Goal: Information Seeking & Learning: Learn about a topic

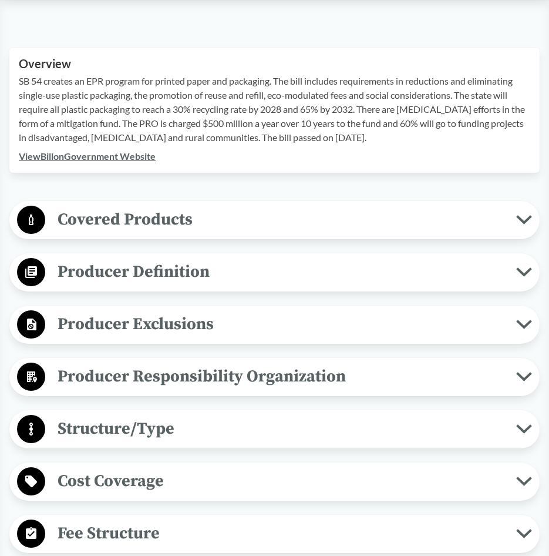
scroll to position [353, 0]
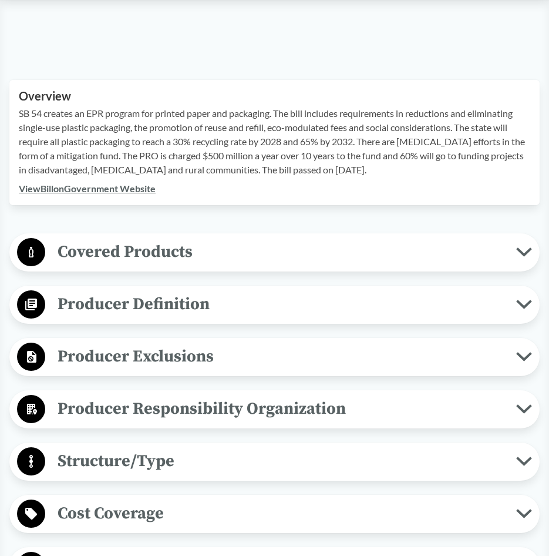
click at [257, 304] on span "Producer Definition" at bounding box center [280, 304] width 471 height 26
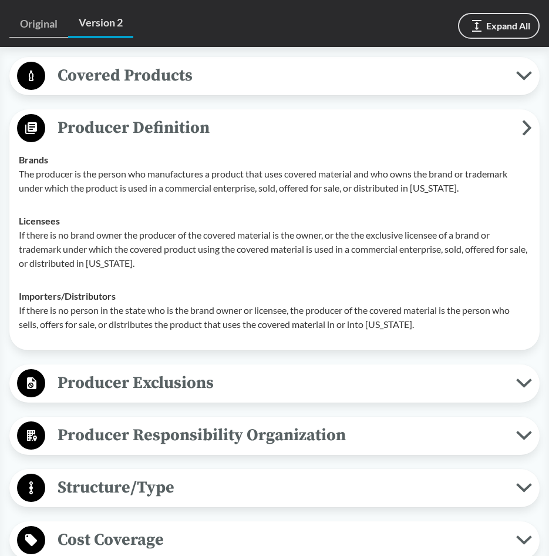
scroll to position [470, 0]
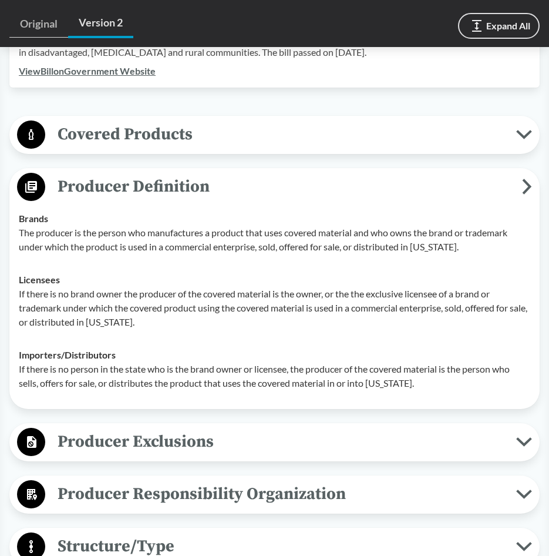
click at [34, 187] on icon at bounding box center [31, 187] width 12 height 12
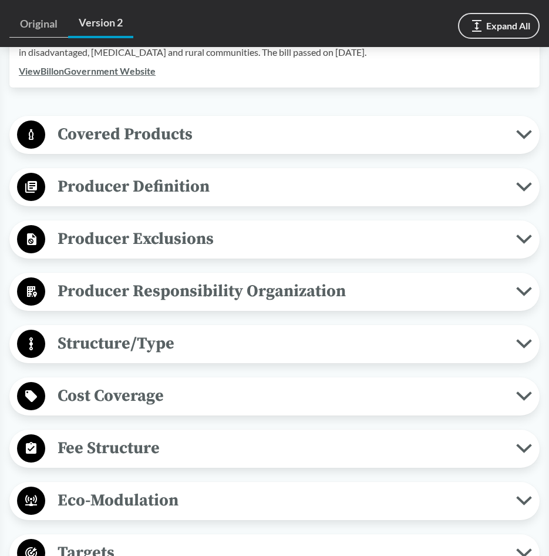
click at [255, 236] on span "Producer Exclusions" at bounding box center [280, 239] width 471 height 26
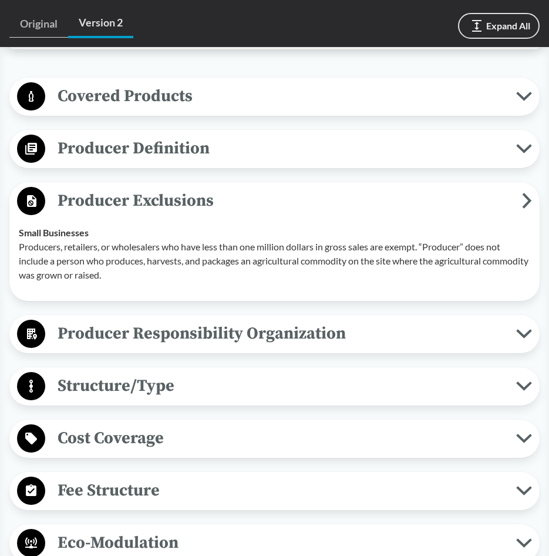
scroll to position [529, 0]
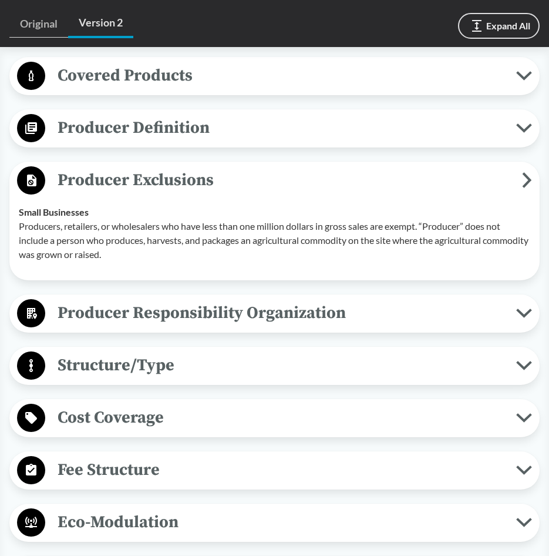
click at [5, 283] on div "‹ Back to results [US_STATE] State Senate Bill 54 Chaptered (2022) - ( Passed )…" at bounding box center [274, 338] width 549 height 1558
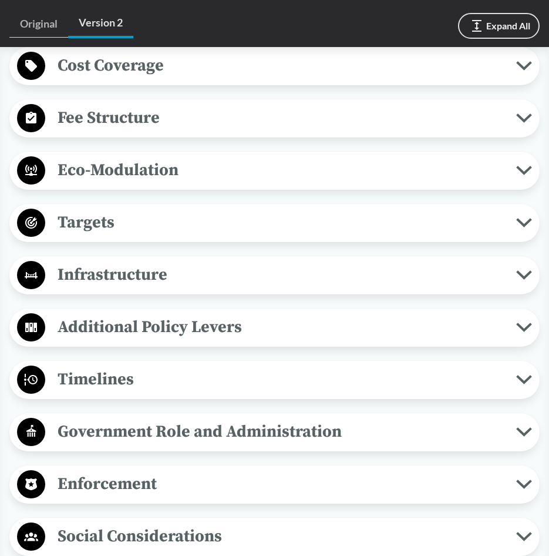
scroll to position [881, 0]
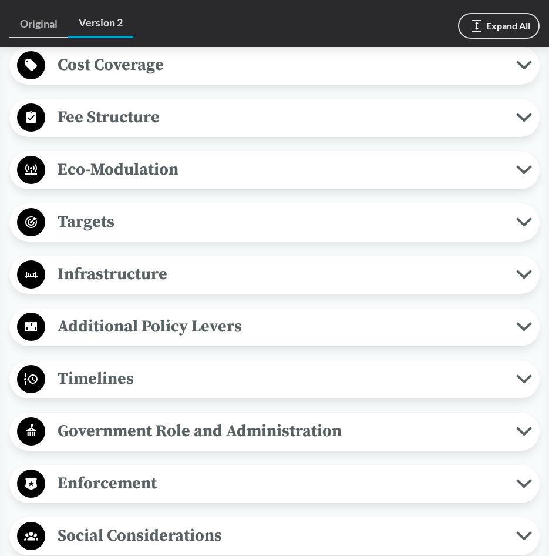
click at [177, 213] on span "Targets" at bounding box center [280, 222] width 471 height 26
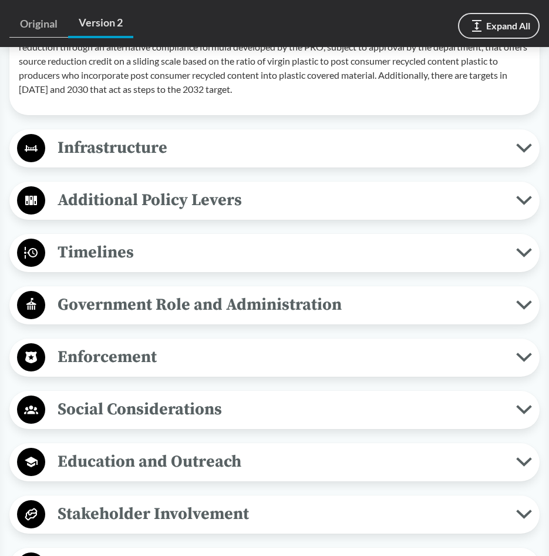
scroll to position [1293, 0]
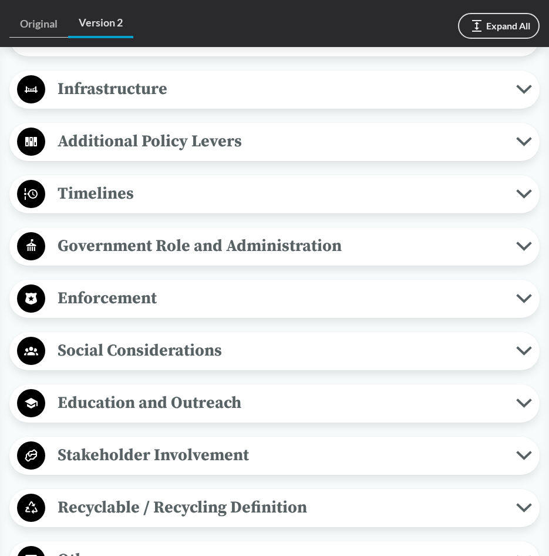
click at [297, 180] on button "Timelines" at bounding box center [275, 194] width 522 height 30
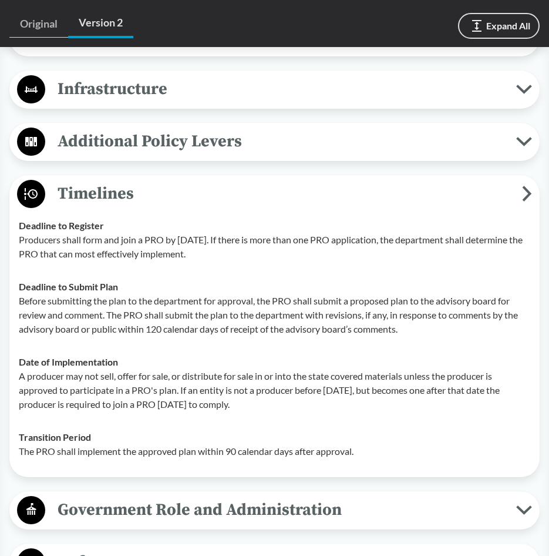
click at [297, 189] on span "Timelines" at bounding box center [283, 193] width 477 height 26
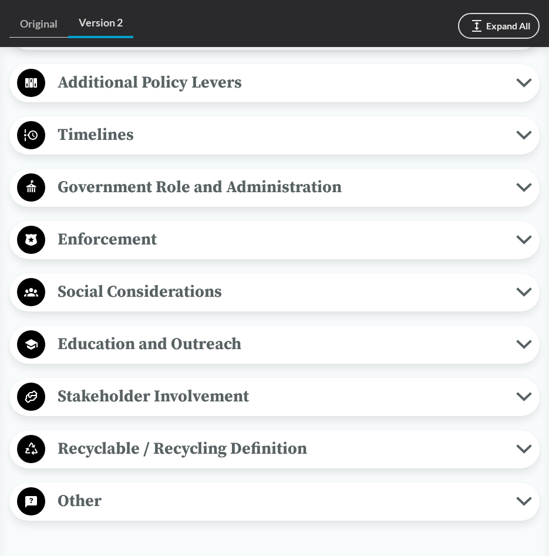
scroll to position [1410, 0]
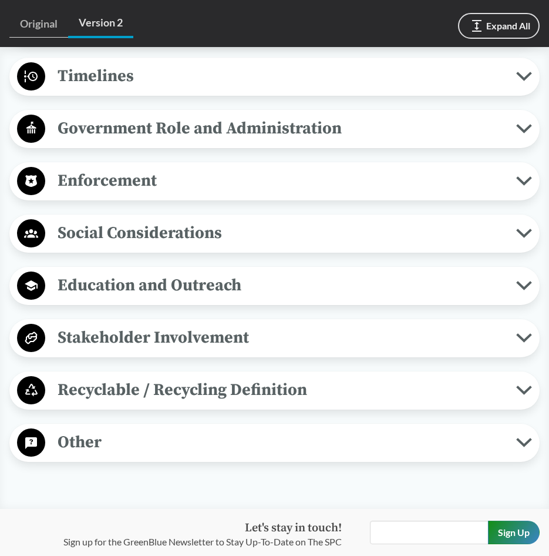
click at [79, 193] on span "Enforcement" at bounding box center [280, 180] width 471 height 26
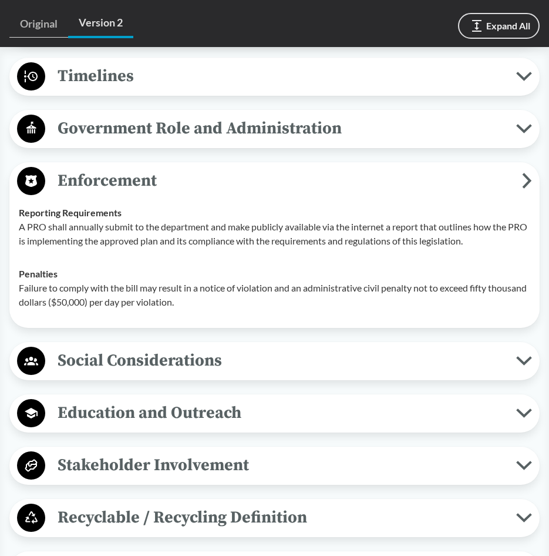
click at [140, 176] on span "Enforcement" at bounding box center [283, 180] width 477 height 26
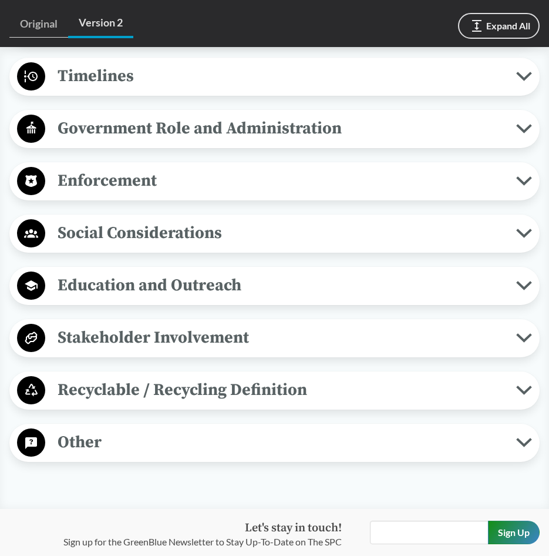
click at [172, 385] on span "Recyclable / Recycling Definition" at bounding box center [280, 390] width 471 height 26
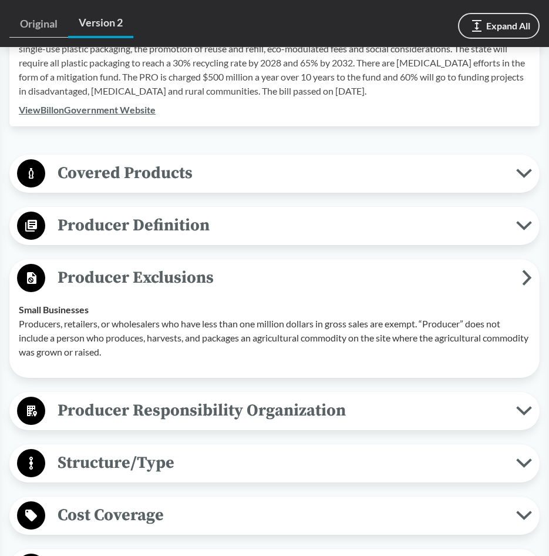
scroll to position [411, 0]
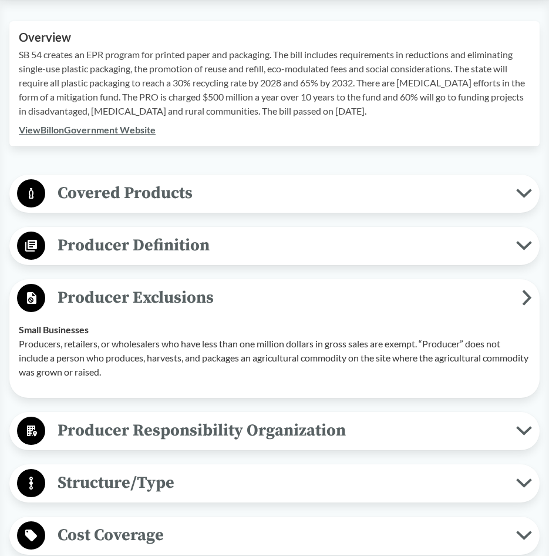
click at [245, 196] on span "Covered Products" at bounding box center [280, 193] width 471 height 26
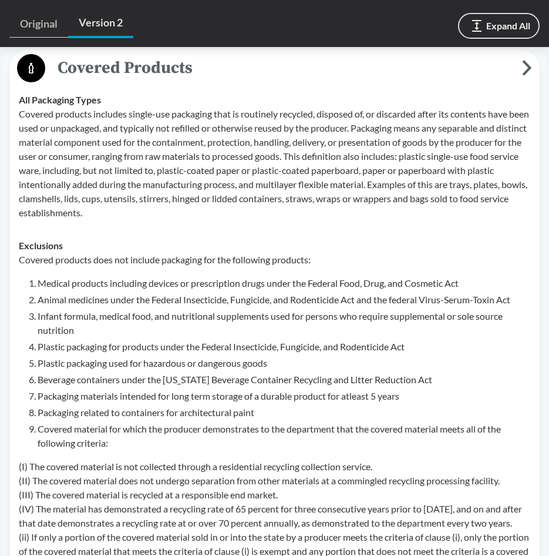
scroll to position [529, 0]
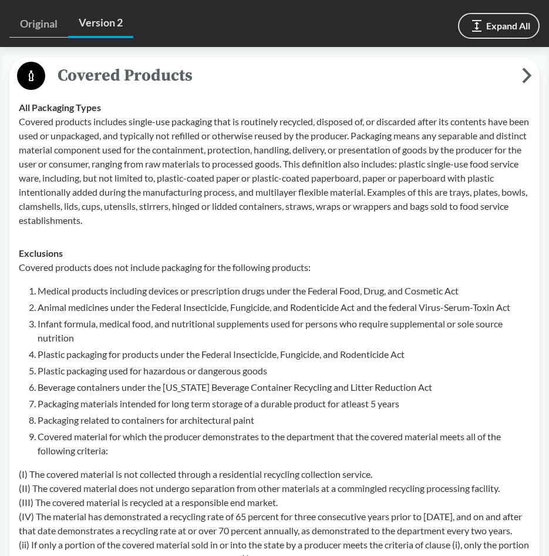
click at [89, 224] on p "Covered products includes single-use packaging that is routinely recycled, disp…" at bounding box center [275, 171] width 512 height 113
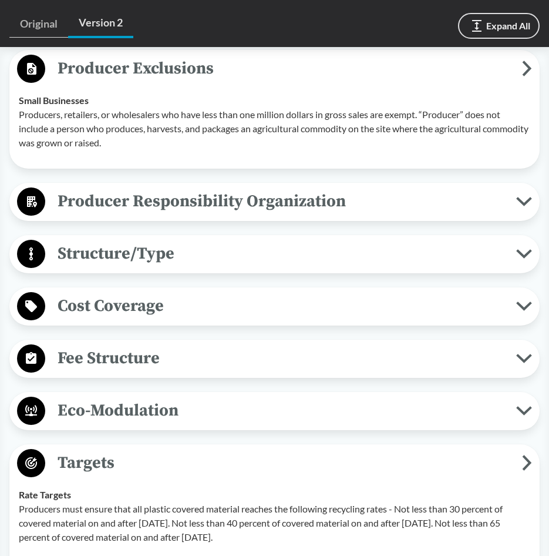
scroll to position [1175, 0]
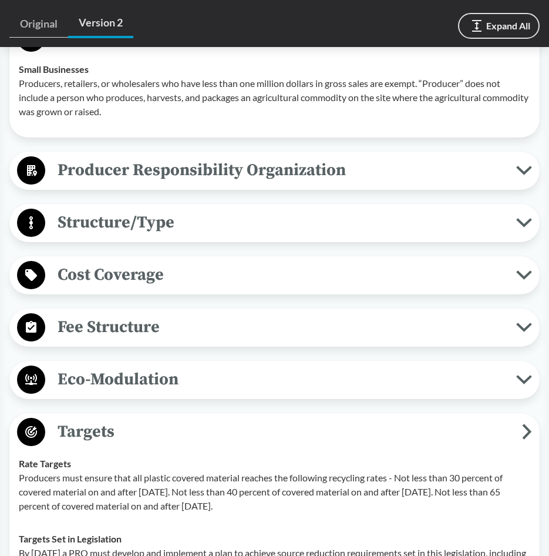
click at [176, 340] on span "Fee Structure" at bounding box center [280, 327] width 471 height 26
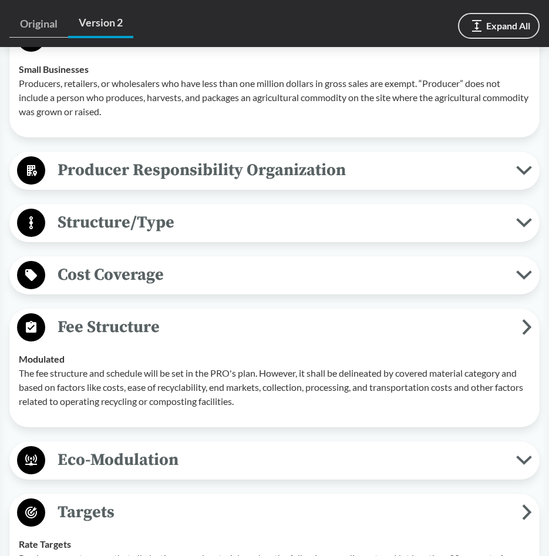
click at [176, 340] on span "Fee Structure" at bounding box center [283, 327] width 477 height 26
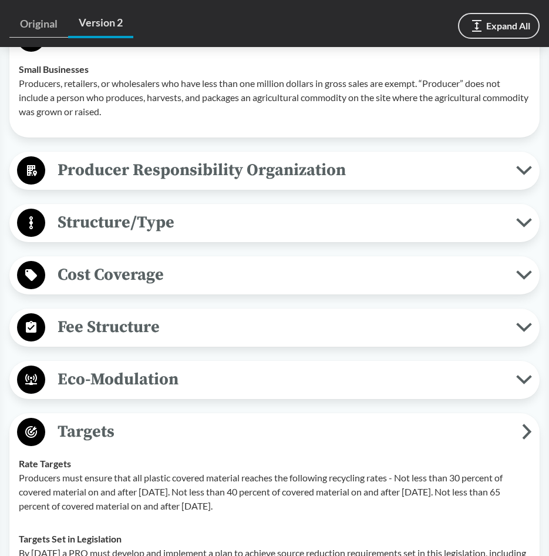
click at [140, 340] on span "Fee Structure" at bounding box center [280, 327] width 471 height 26
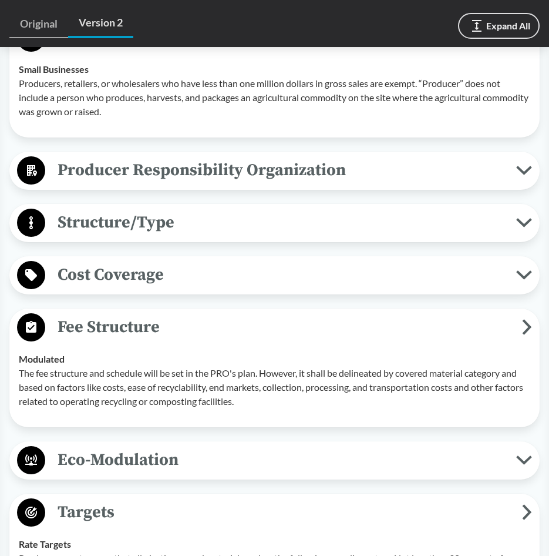
click at [140, 340] on span "Fee Structure" at bounding box center [283, 327] width 477 height 26
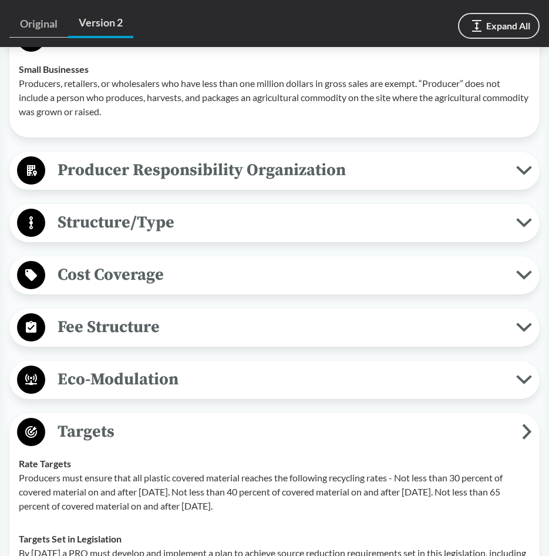
click at [127, 390] on span "Eco-Modulation" at bounding box center [280, 379] width 471 height 26
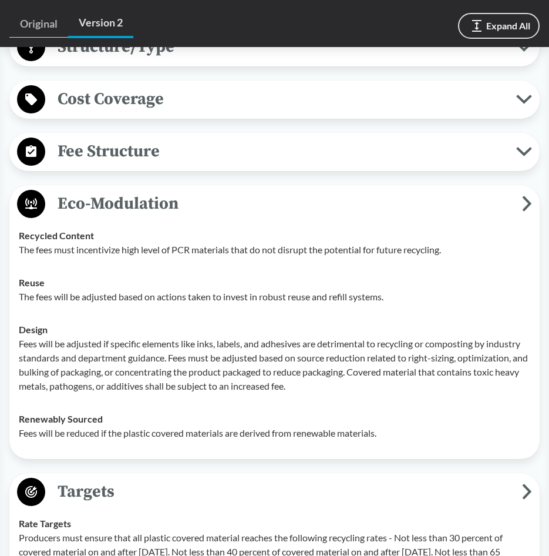
scroll to position [1351, 0]
click at [218, 215] on span "Eco-Modulation" at bounding box center [283, 203] width 477 height 26
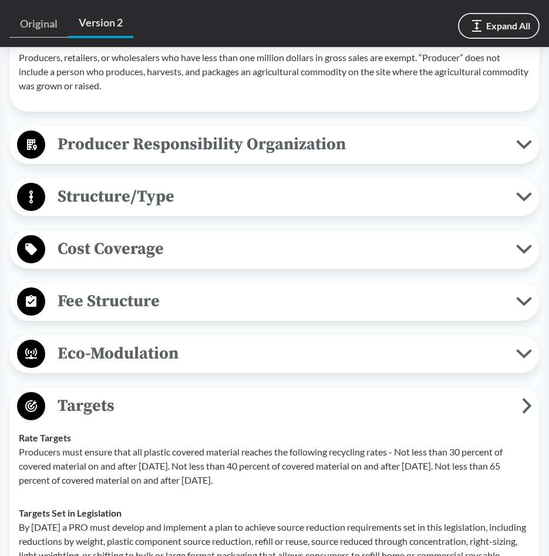
scroll to position [1175, 0]
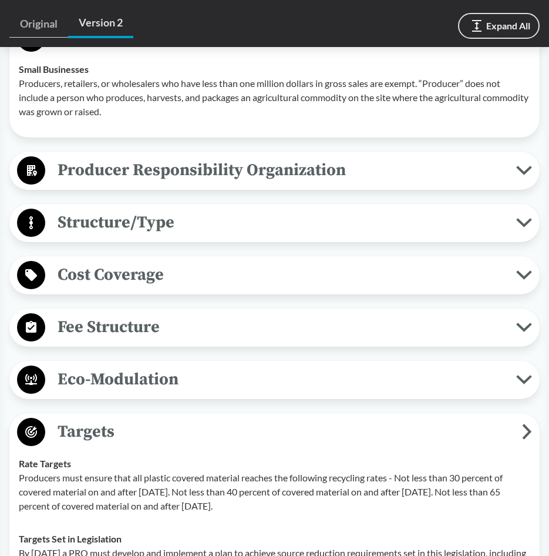
drag, startPoint x: 99, startPoint y: 73, endPoint x: 125, endPoint y: 54, distance: 32.8
click at [99, 73] on td "Small Businesses Producers, retailers, or wholesalers who have less than one mi…" at bounding box center [275, 90] width 522 height 75
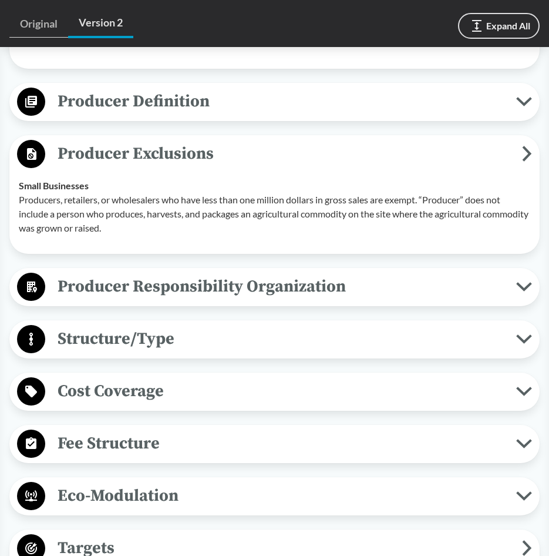
scroll to position [940, 0]
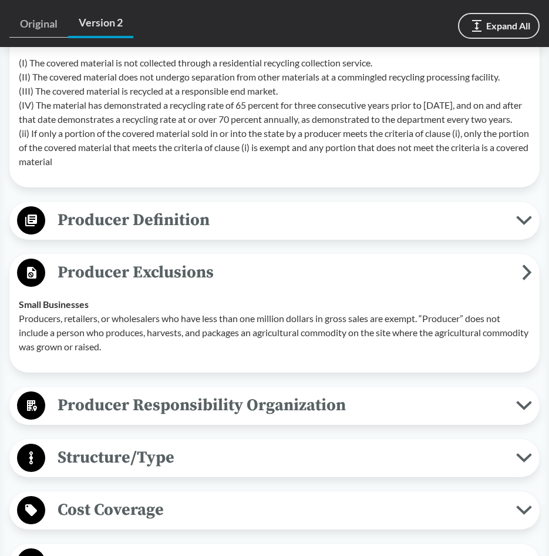
click at [207, 233] on span "Producer Definition" at bounding box center [280, 220] width 471 height 26
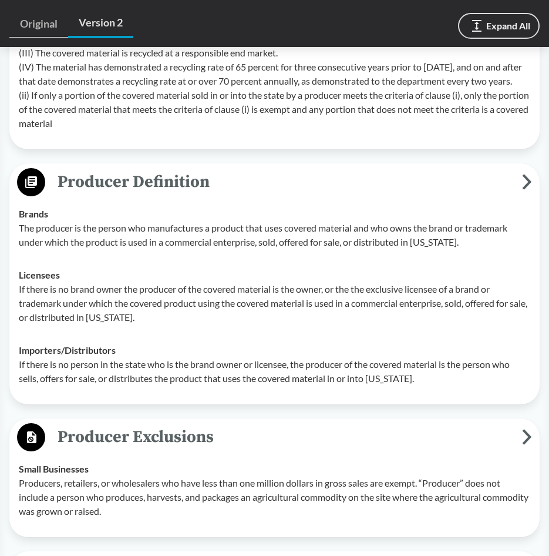
scroll to position [999, 0]
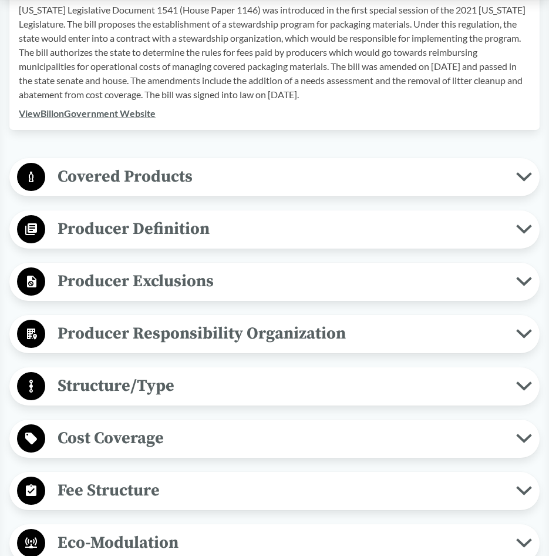
scroll to position [470, 0]
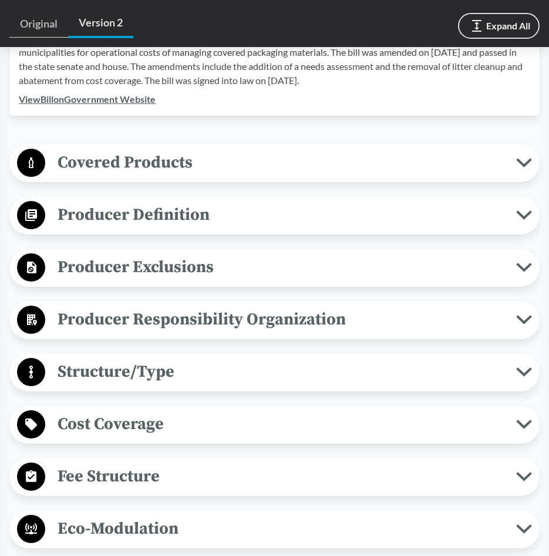
click at [319, 220] on span "Producer Definition" at bounding box center [280, 215] width 471 height 26
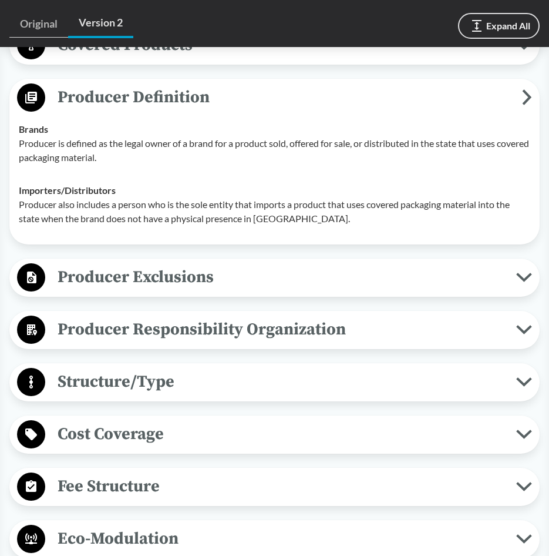
scroll to position [529, 0]
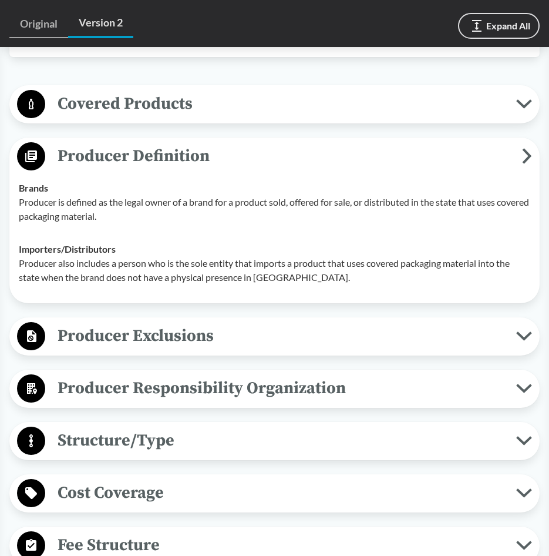
click at [56, 226] on td "Brands Producer is defined as the legal owner of a brand for a product sold, of…" at bounding box center [275, 202] width 522 height 61
click at [155, 334] on span "Producer Exclusions" at bounding box center [280, 336] width 471 height 26
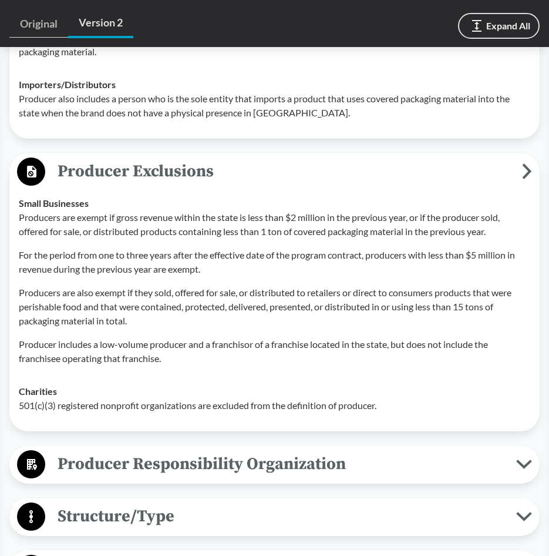
scroll to position [705, 0]
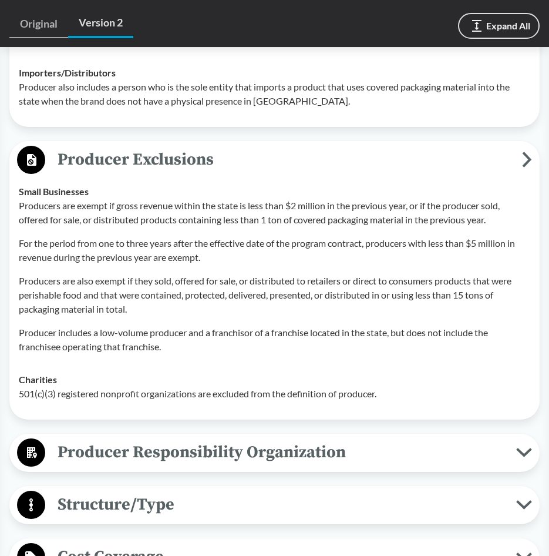
click at [69, 244] on p "For the period from one to three years after the effective date of the program …" at bounding box center [275, 250] width 512 height 28
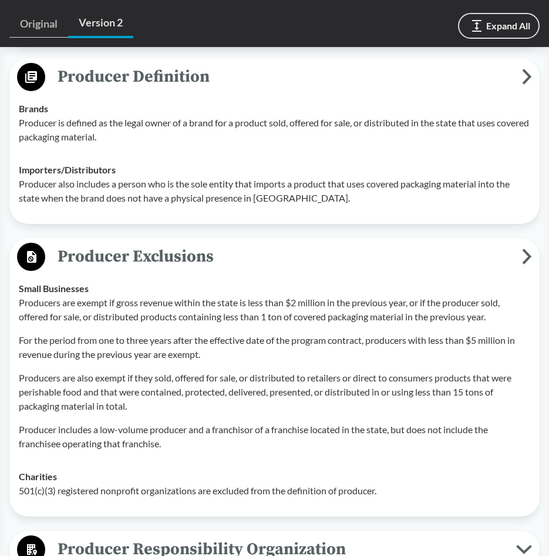
scroll to position [588, 0]
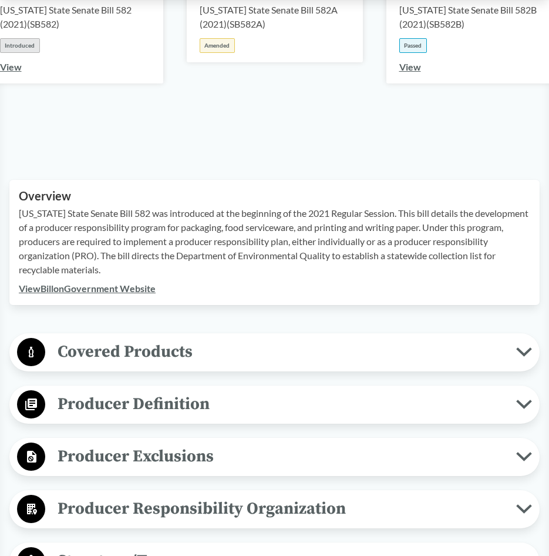
scroll to position [411, 0]
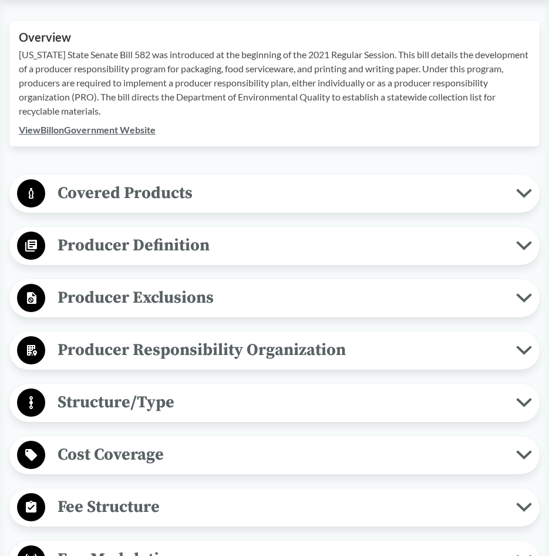
click at [263, 243] on span "Producer Definition" at bounding box center [280, 245] width 471 height 26
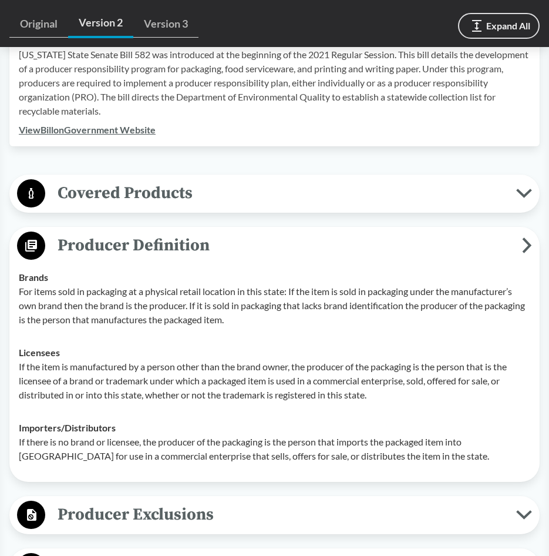
scroll to position [470, 0]
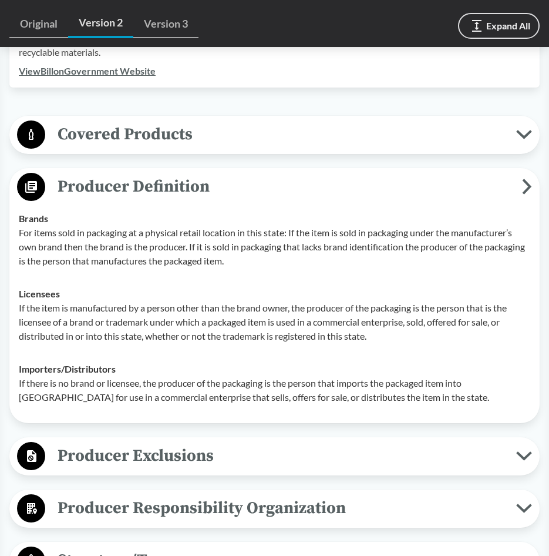
click at [115, 294] on div "Licensees If the item is manufactured by a person other than the brand owner, t…" at bounding box center [275, 315] width 512 height 56
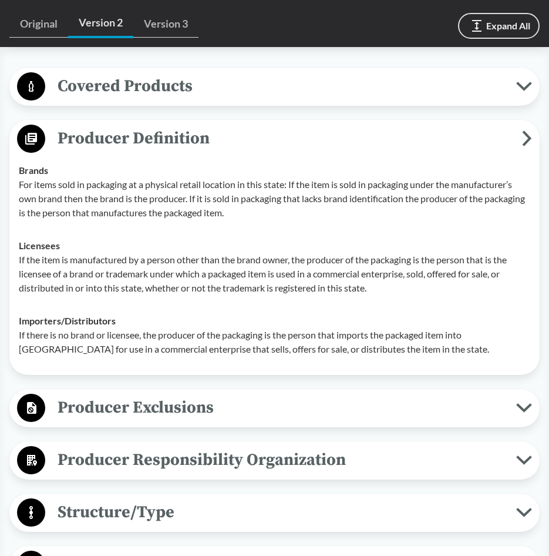
scroll to position [646, 0]
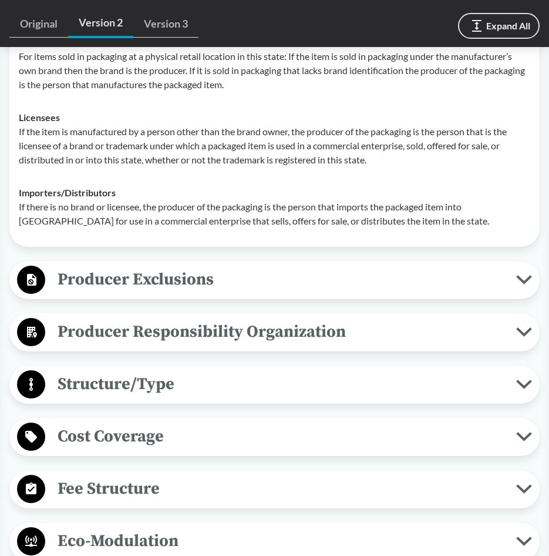
click at [230, 265] on button "Producer Exclusions" at bounding box center [275, 280] width 522 height 30
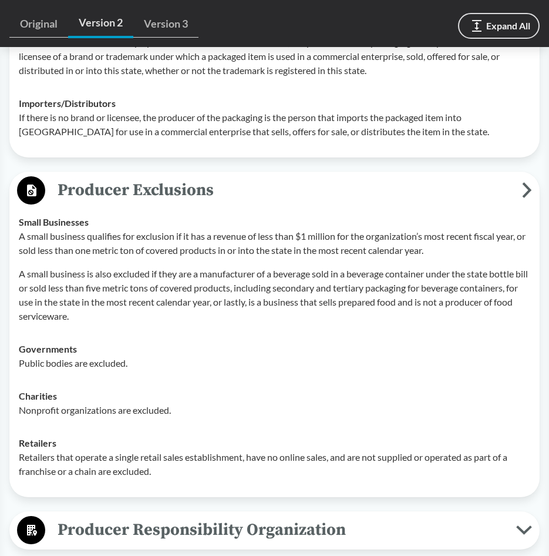
scroll to position [764, 0]
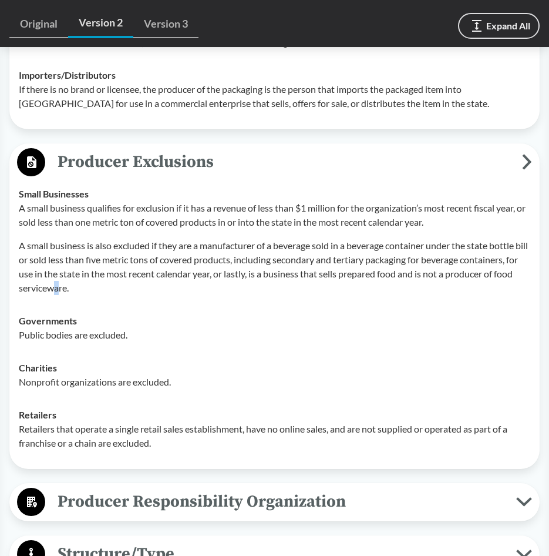
click at [77, 286] on p "A small business is also excluded if they are a manufacturer of a beverage sold…" at bounding box center [275, 267] width 512 height 56
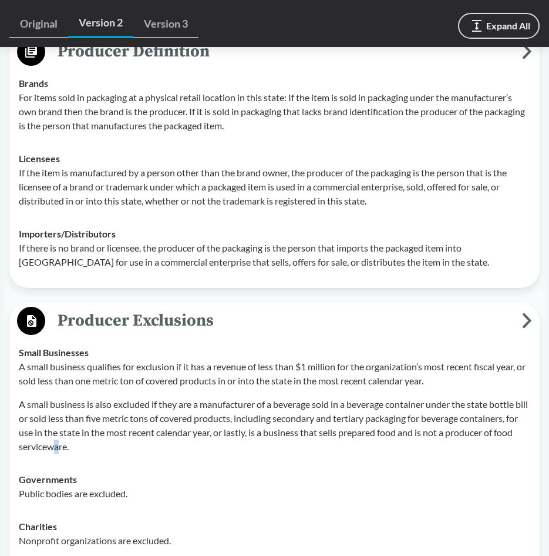
scroll to position [588, 0]
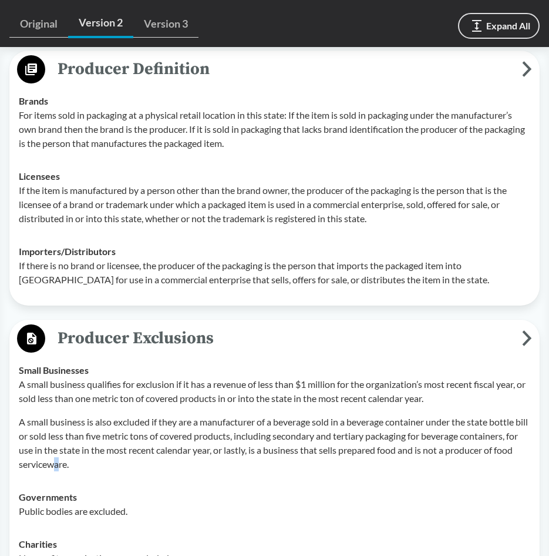
click at [88, 171] on div "Licensees If the item is manufactured by a person other than the brand owner, t…" at bounding box center [275, 197] width 512 height 56
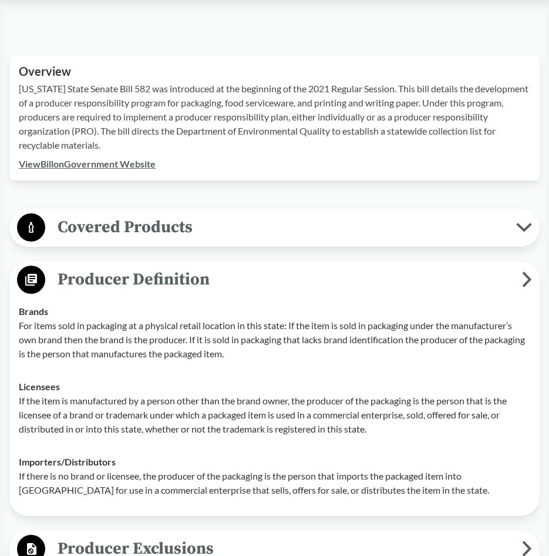
scroll to position [235, 0]
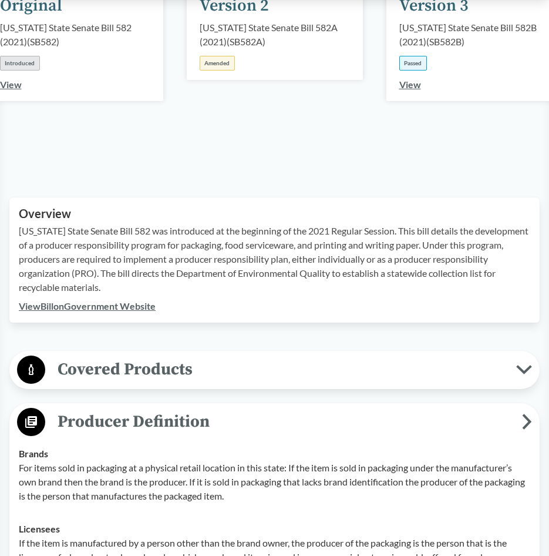
click at [145, 364] on span "Covered Products" at bounding box center [280, 369] width 471 height 26
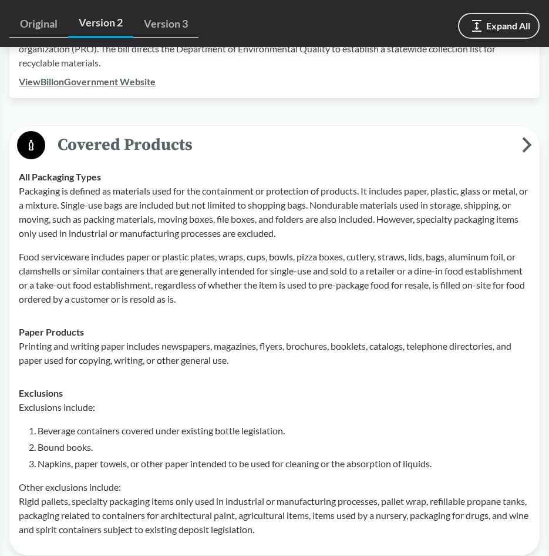
scroll to position [529, 0]
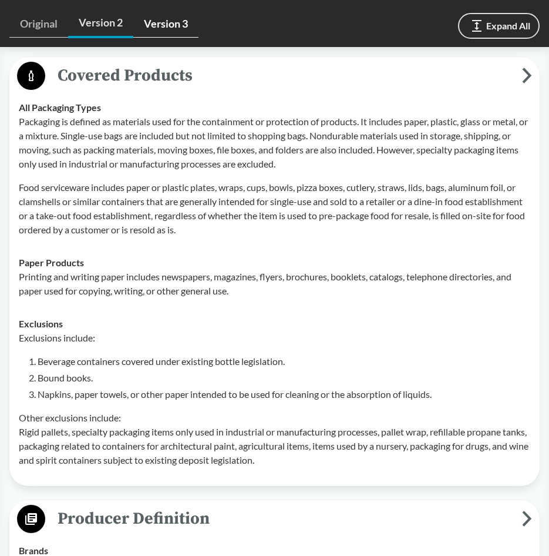
click at [171, 14] on link "Version 3" at bounding box center [165, 24] width 65 height 27
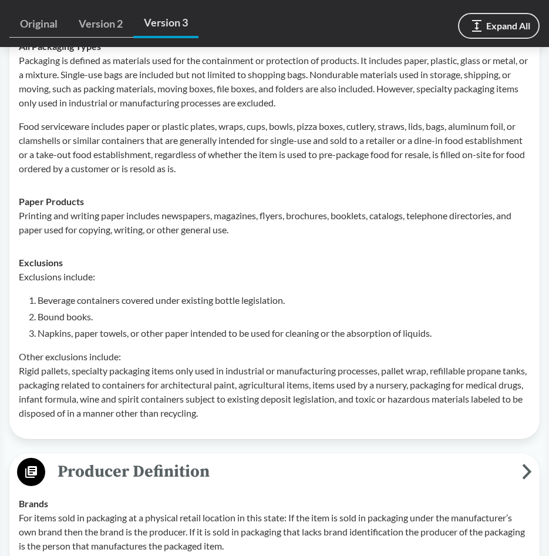
scroll to position [705, 0]
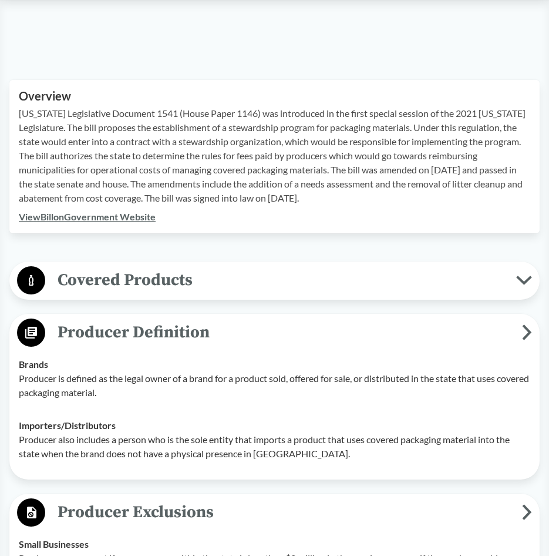
scroll to position [470, 0]
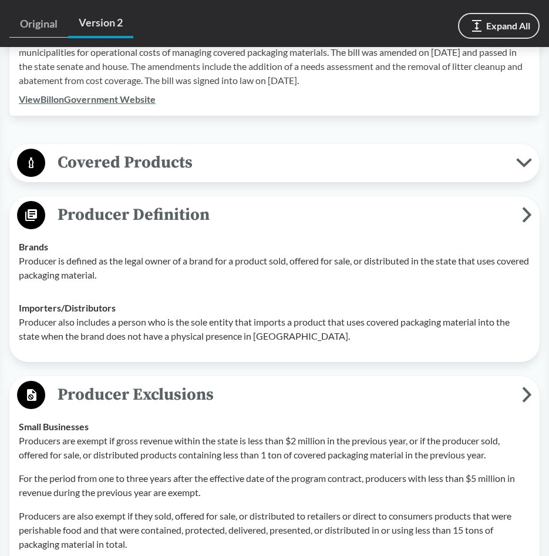
click at [200, 162] on span "Covered Products" at bounding box center [280, 162] width 471 height 26
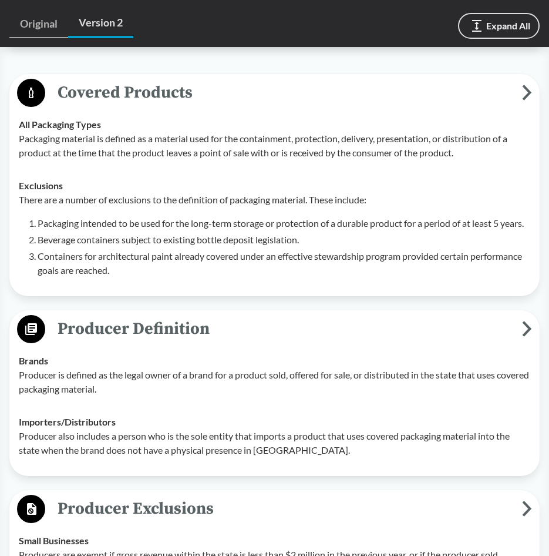
scroll to position [646, 0]
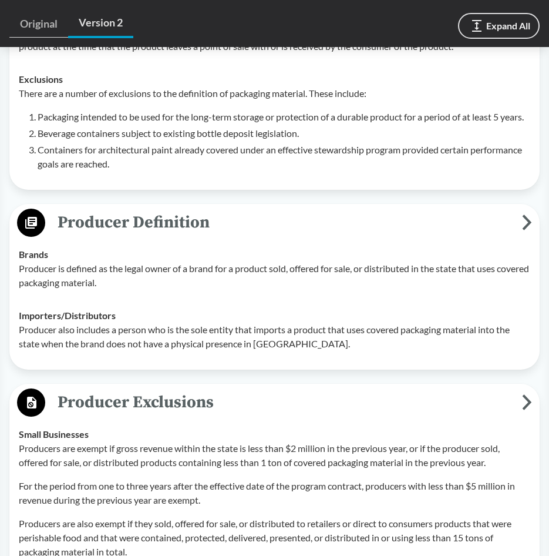
click at [519, 236] on span "Producer Definition" at bounding box center [283, 222] width 477 height 26
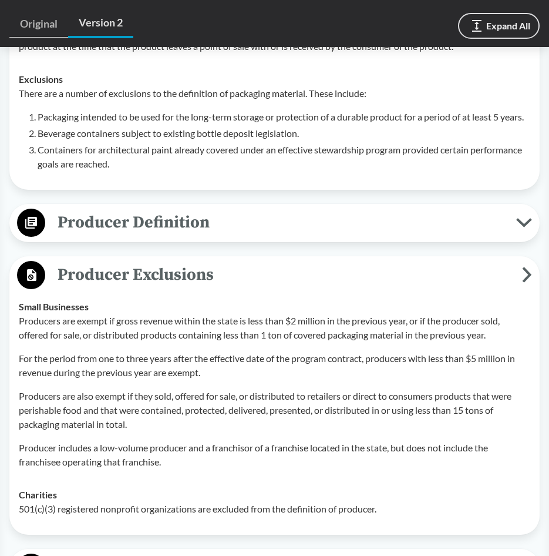
click at [515, 285] on span "Producer Exclusions" at bounding box center [283, 274] width 477 height 26
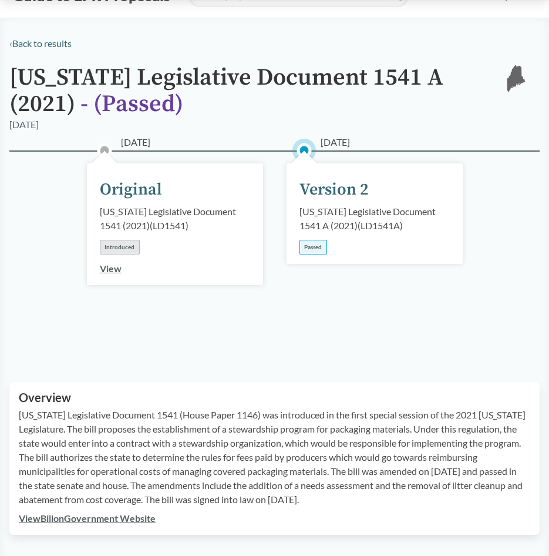
scroll to position [0, 0]
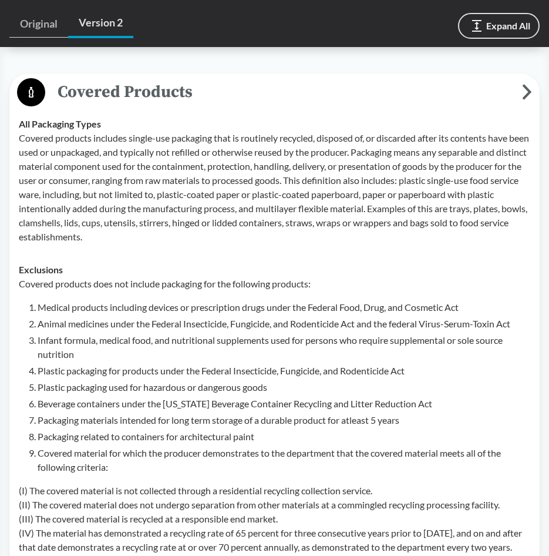
scroll to position [529, 0]
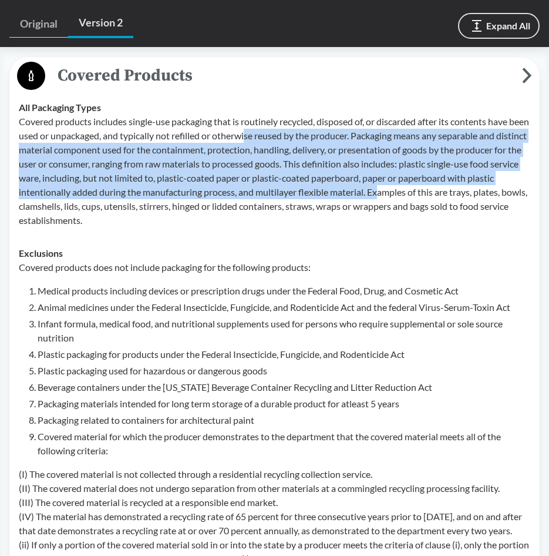
drag, startPoint x: 311, startPoint y: 134, endPoint x: 431, endPoint y: 188, distance: 131.5
click at [431, 188] on p "Covered products includes single-use packaging that is routinely recycled, disp…" at bounding box center [275, 171] width 512 height 113
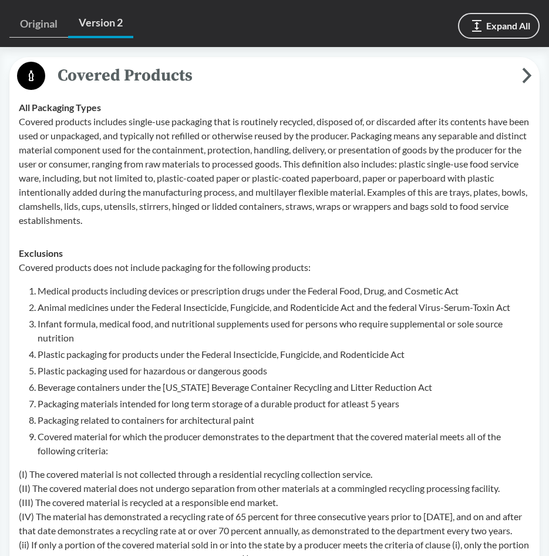
drag, startPoint x: 431, startPoint y: 188, endPoint x: 377, endPoint y: 244, distance: 78.5
click at [377, 244] on td "Exclusions Covered products does not include packaging for the following produc…" at bounding box center [275, 413] width 522 height 353
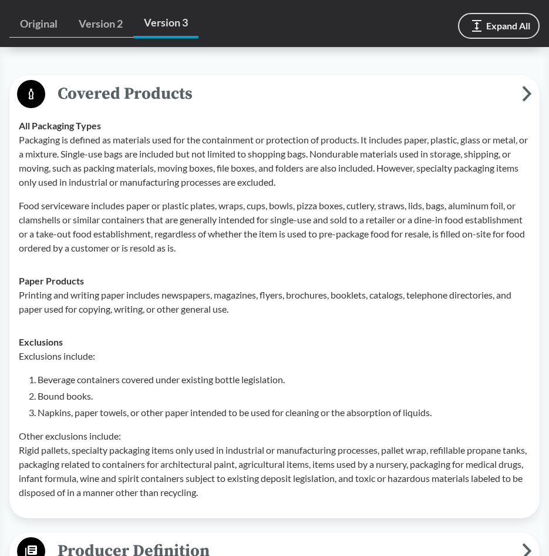
scroll to position [588, 0]
